Goal: Communication & Community: Answer question/provide support

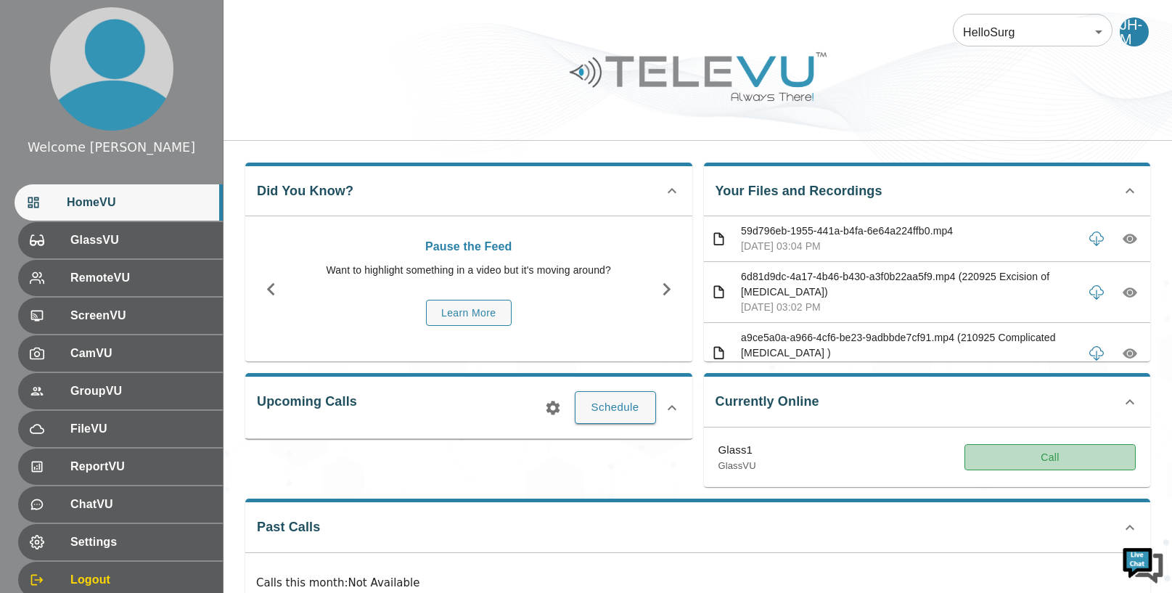
click at [1074, 465] on button "Call" at bounding box center [1049, 457] width 171 height 27
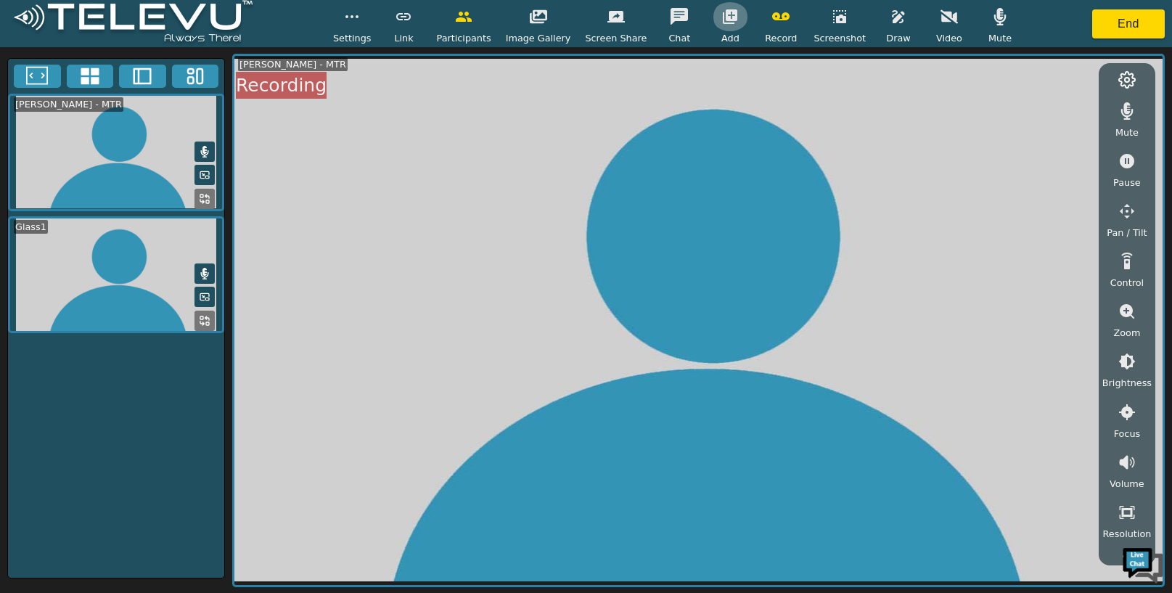
click at [732, 17] on icon "button" at bounding box center [729, 16] width 17 height 17
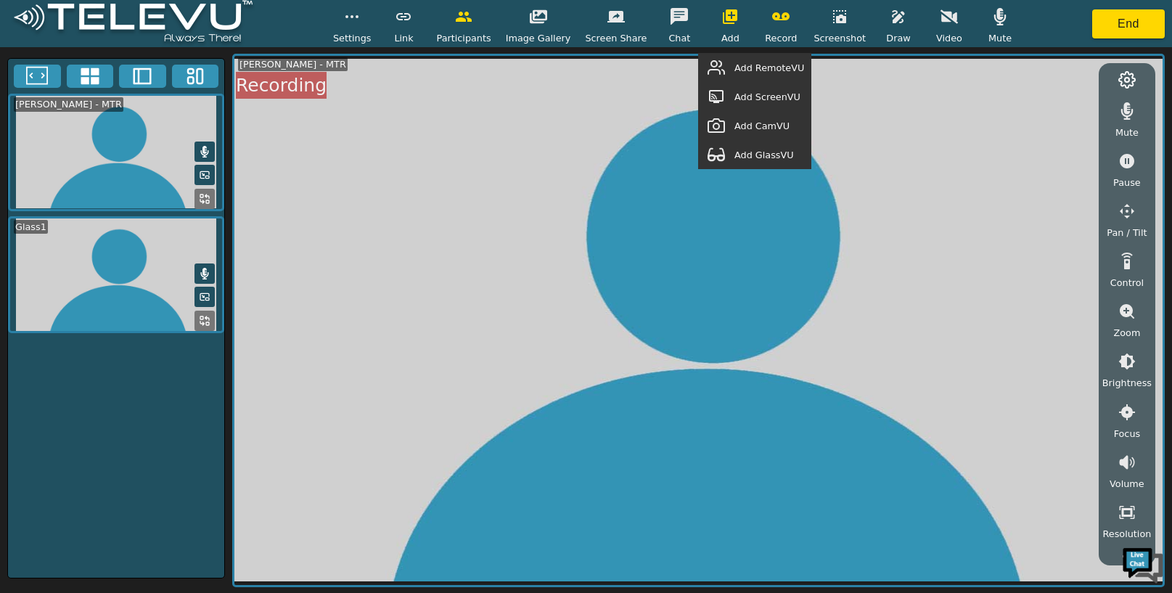
click at [771, 155] on span "Add GlassVU" at bounding box center [763, 155] width 59 height 14
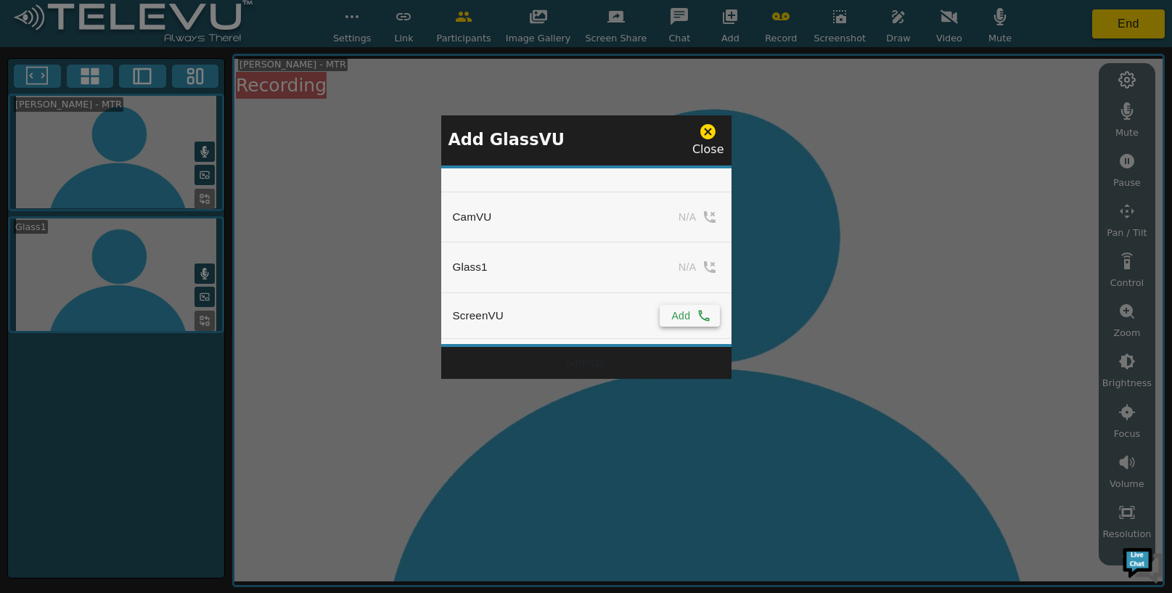
click at [685, 310] on button "Add" at bounding box center [688, 316] width 59 height 22
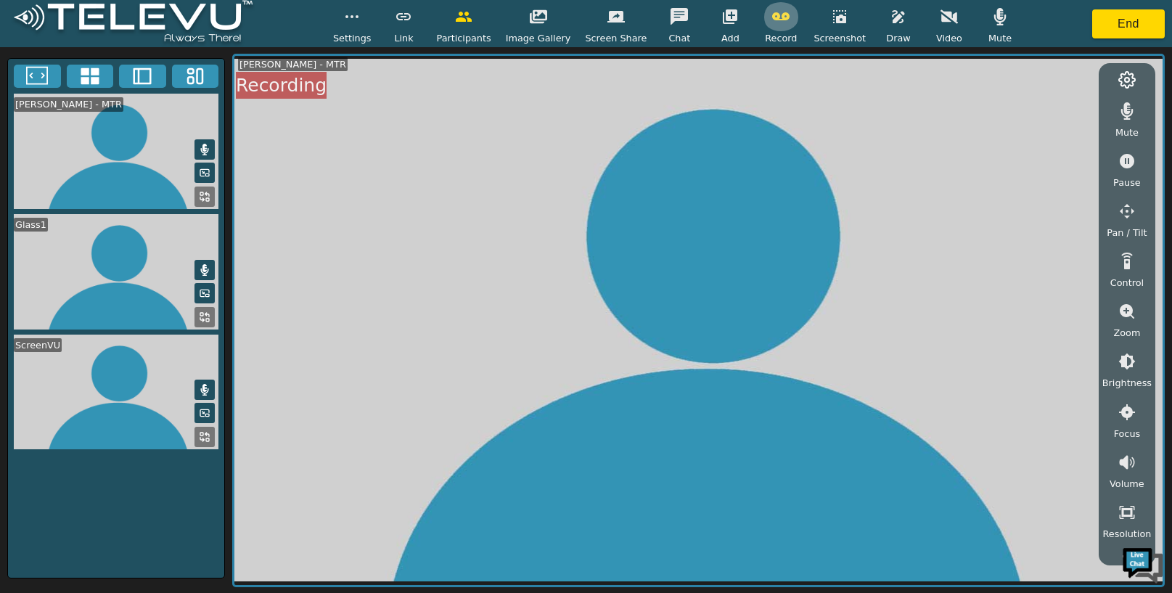
click at [775, 23] on icon "button" at bounding box center [780, 16] width 17 height 17
click at [1100, 25] on button "End" at bounding box center [1128, 23] width 73 height 29
